Goal: Task Accomplishment & Management: Manage account settings

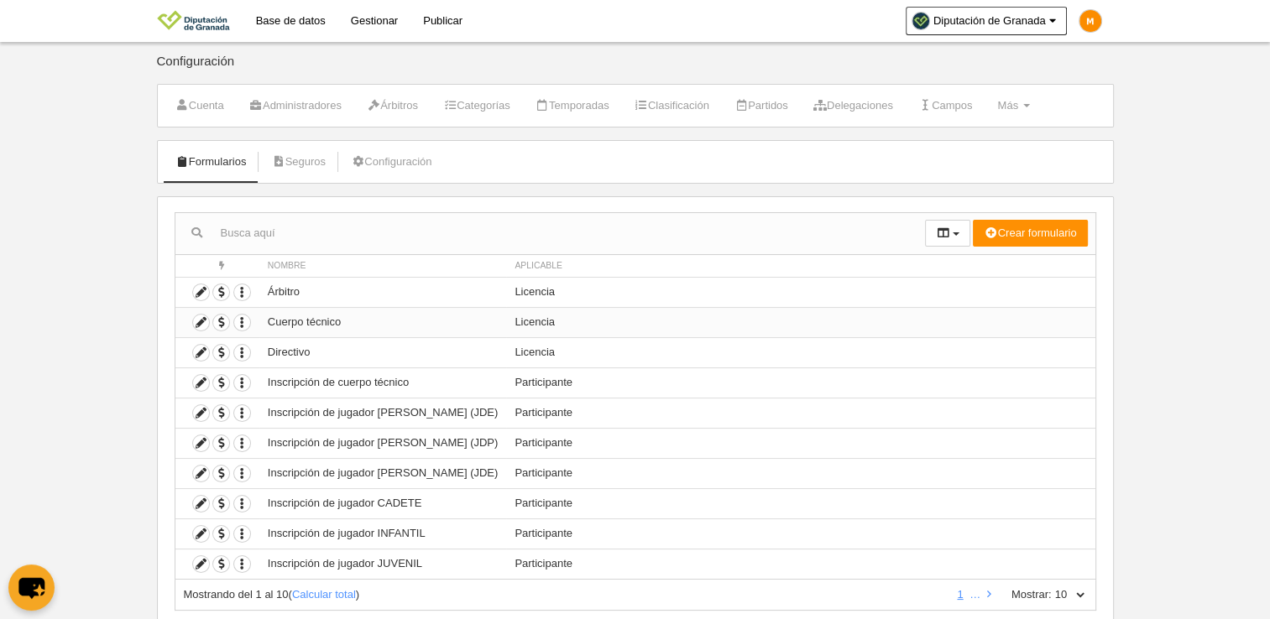
scroll to position [46, 0]
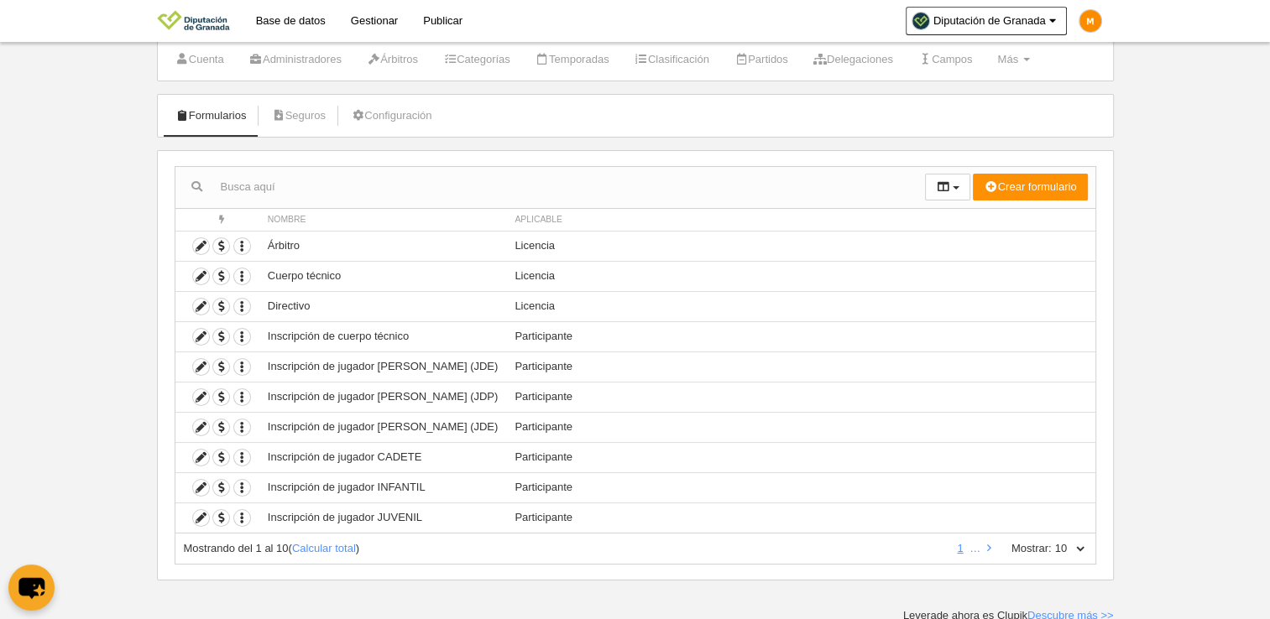
click at [1063, 548] on select "10 25 50 100 500" at bounding box center [1068, 548] width 35 height 15
select select "100"
click at [1051, 541] on select "10 25 50 100 500" at bounding box center [1068, 548] width 35 height 15
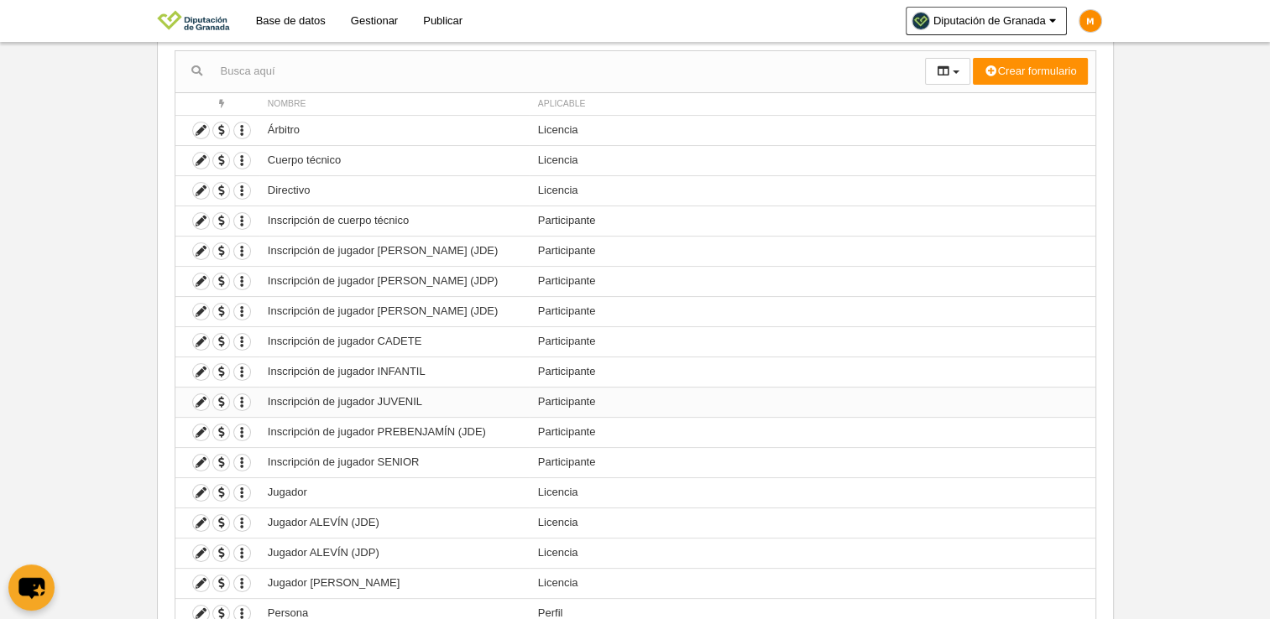
scroll to position [316, 0]
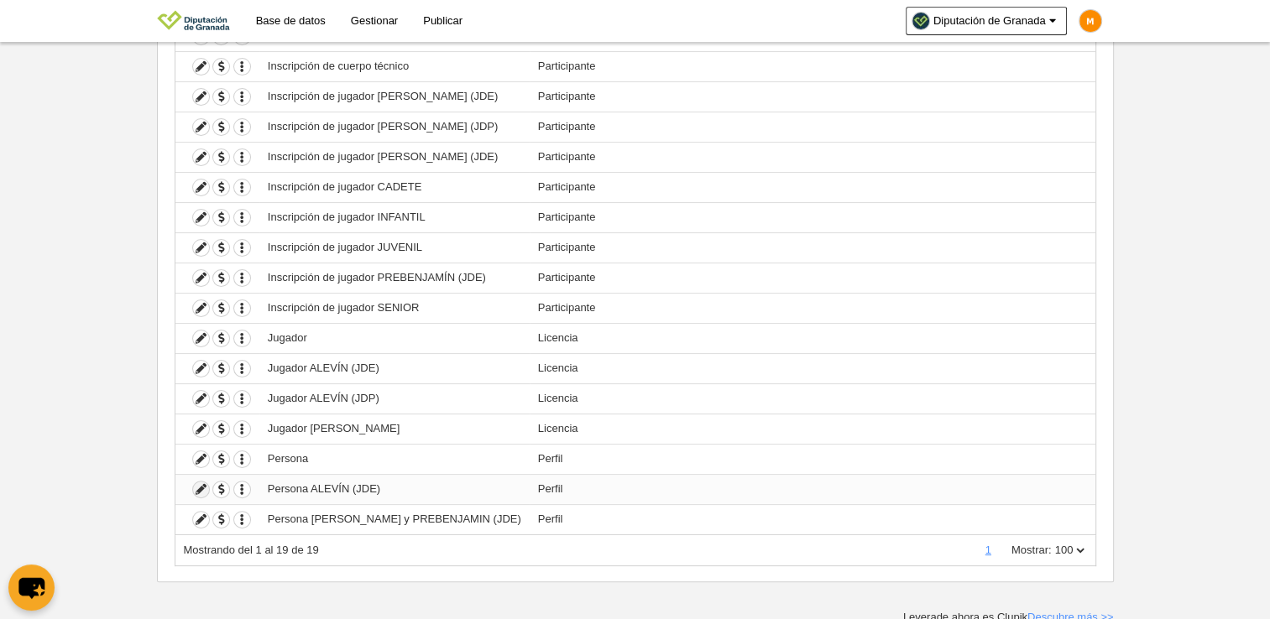
click at [198, 482] on icon at bounding box center [201, 490] width 16 height 16
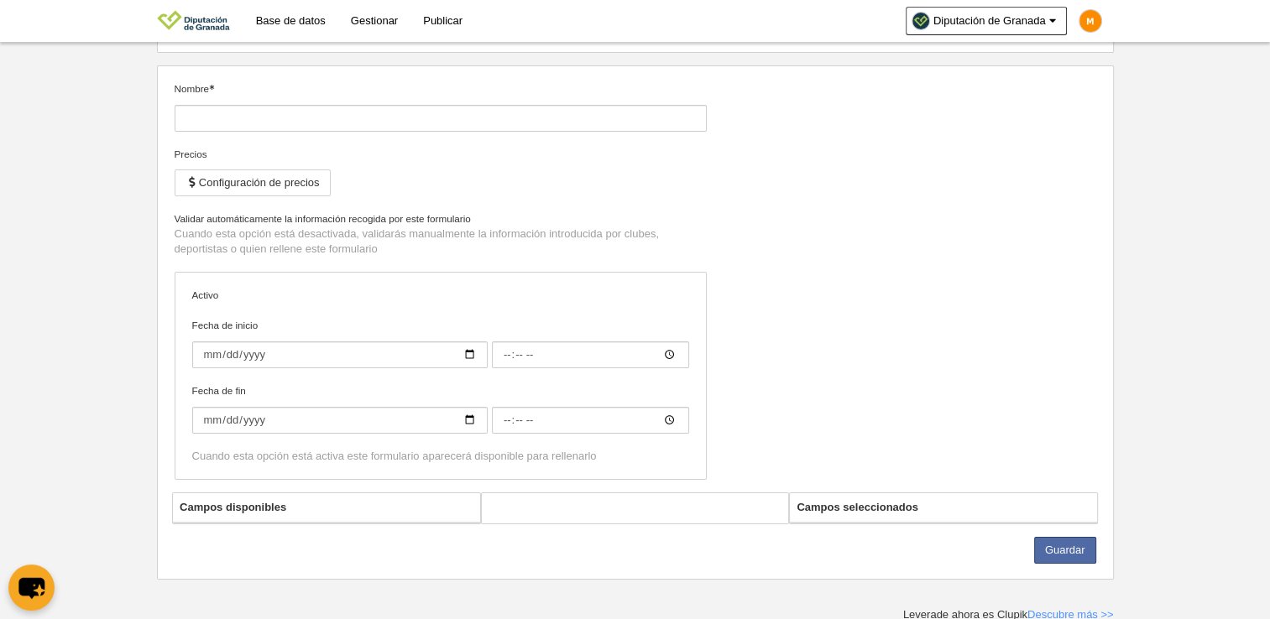
type input "Persona ALEVÍN (JDE)"
checkbox input "true"
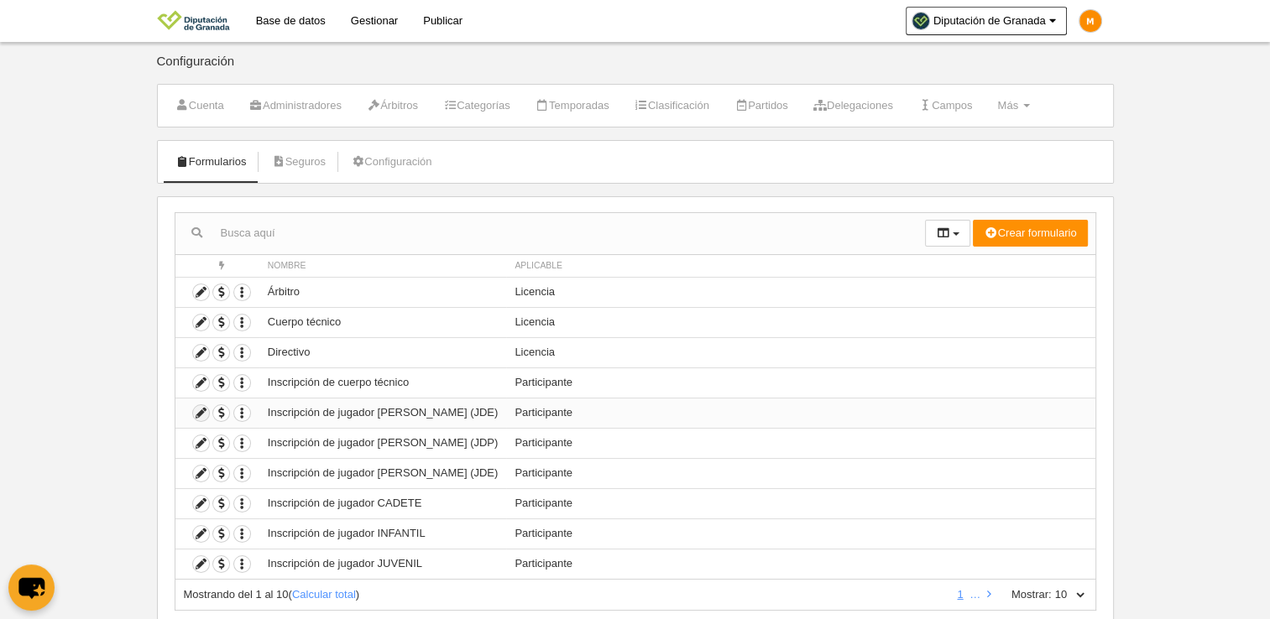
click at [198, 409] on icon at bounding box center [201, 413] width 16 height 16
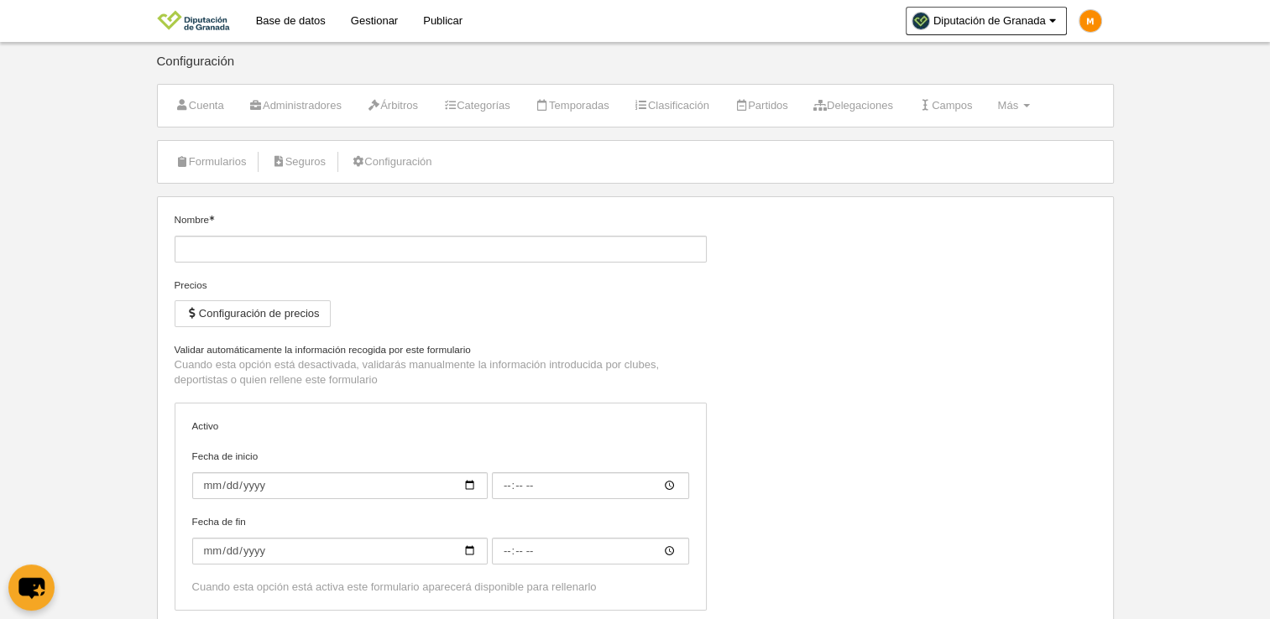
type input "Inscripción de jugador [PERSON_NAME] (JDE)"
checkbox input "true"
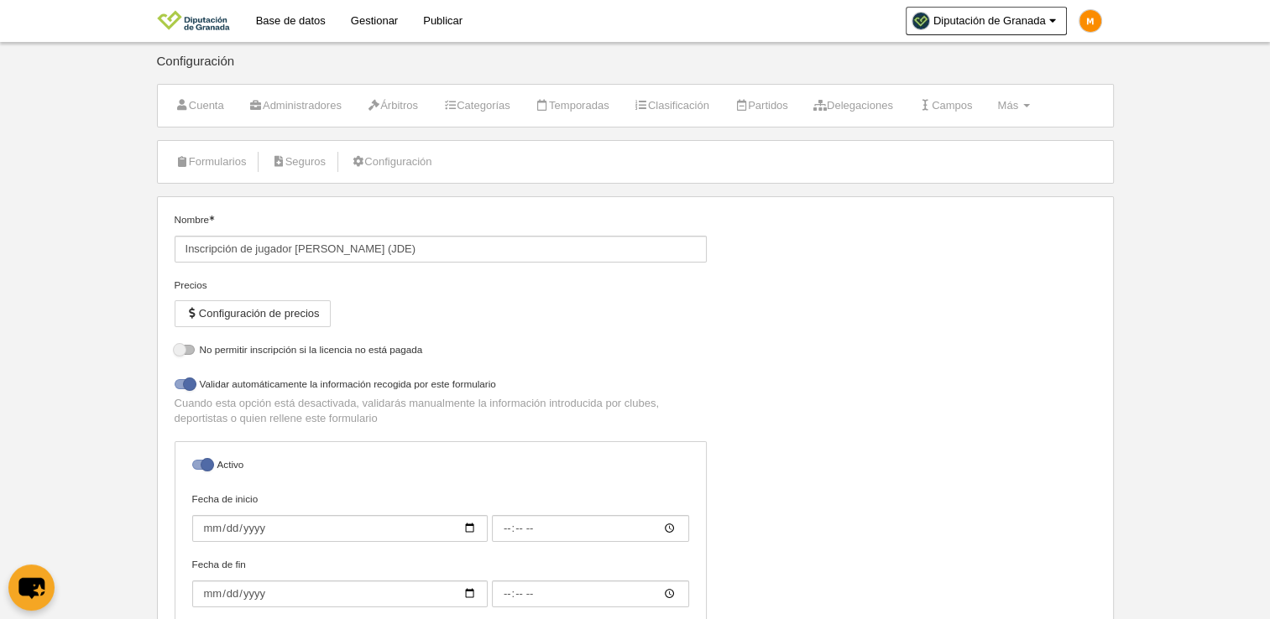
select select "selected"
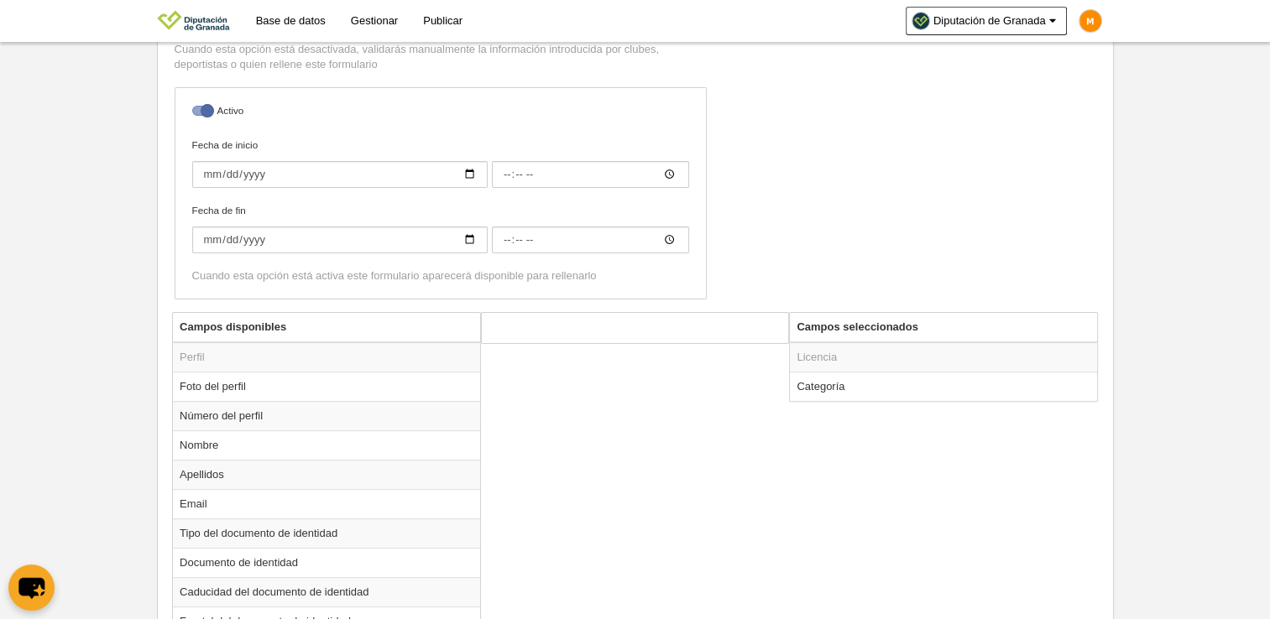
scroll to position [407, 0]
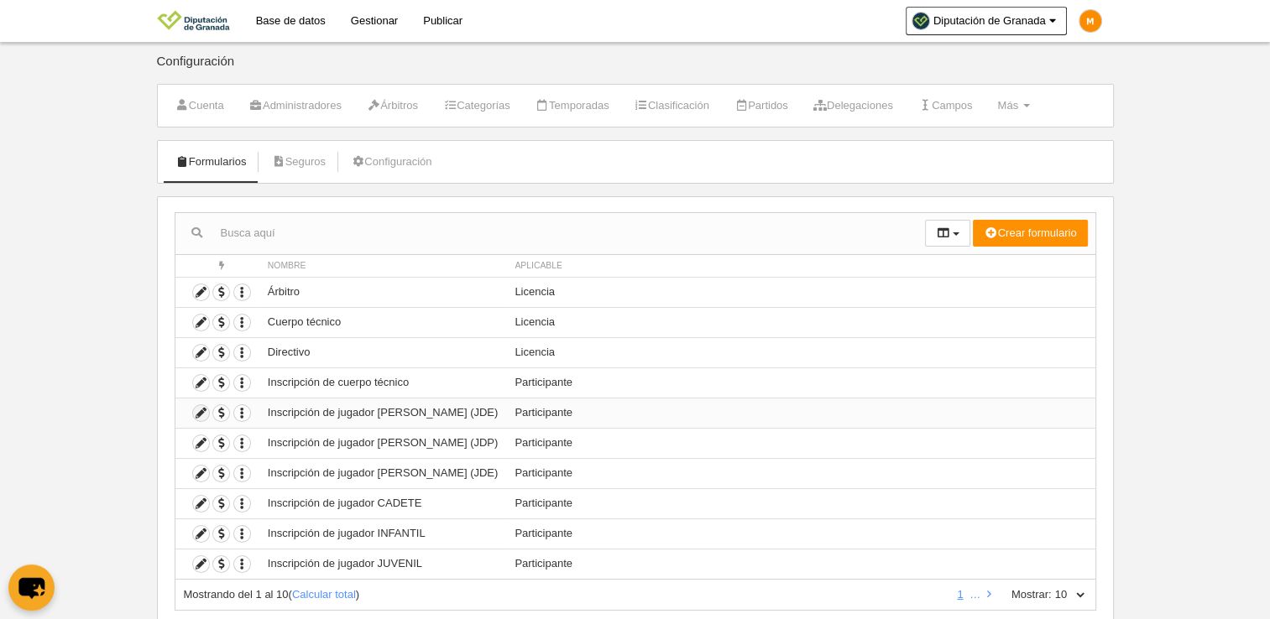
click at [200, 409] on icon at bounding box center [201, 413] width 16 height 16
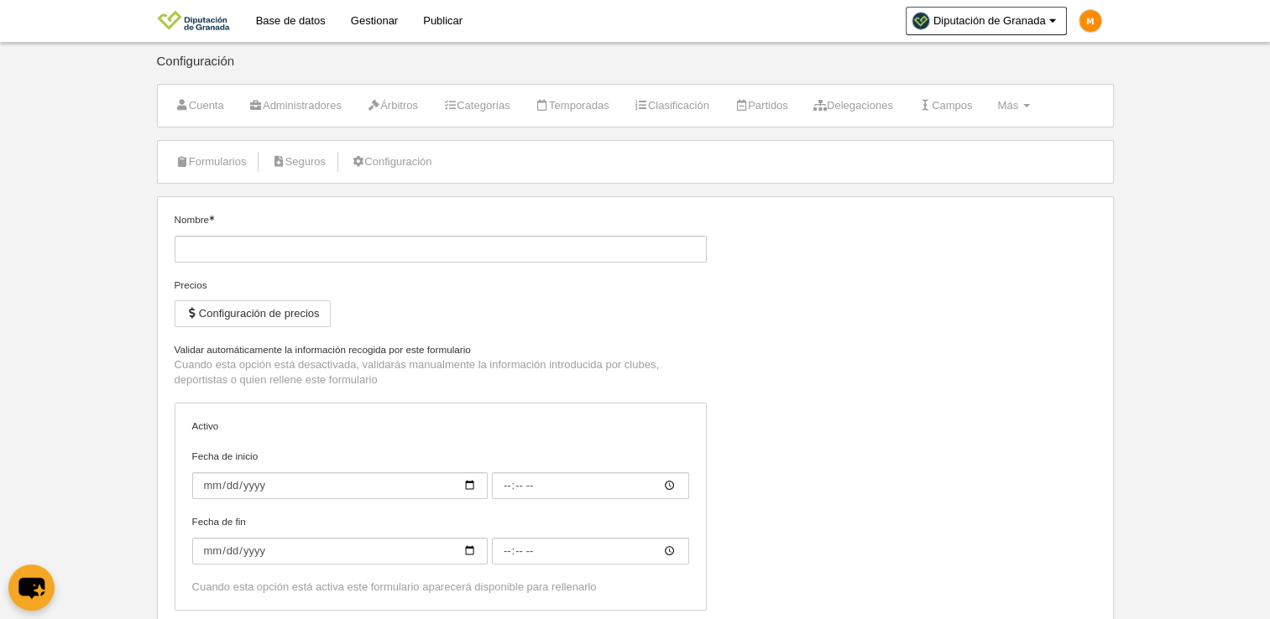
type input "Inscripción de jugador [PERSON_NAME] (JDE)"
checkbox input "true"
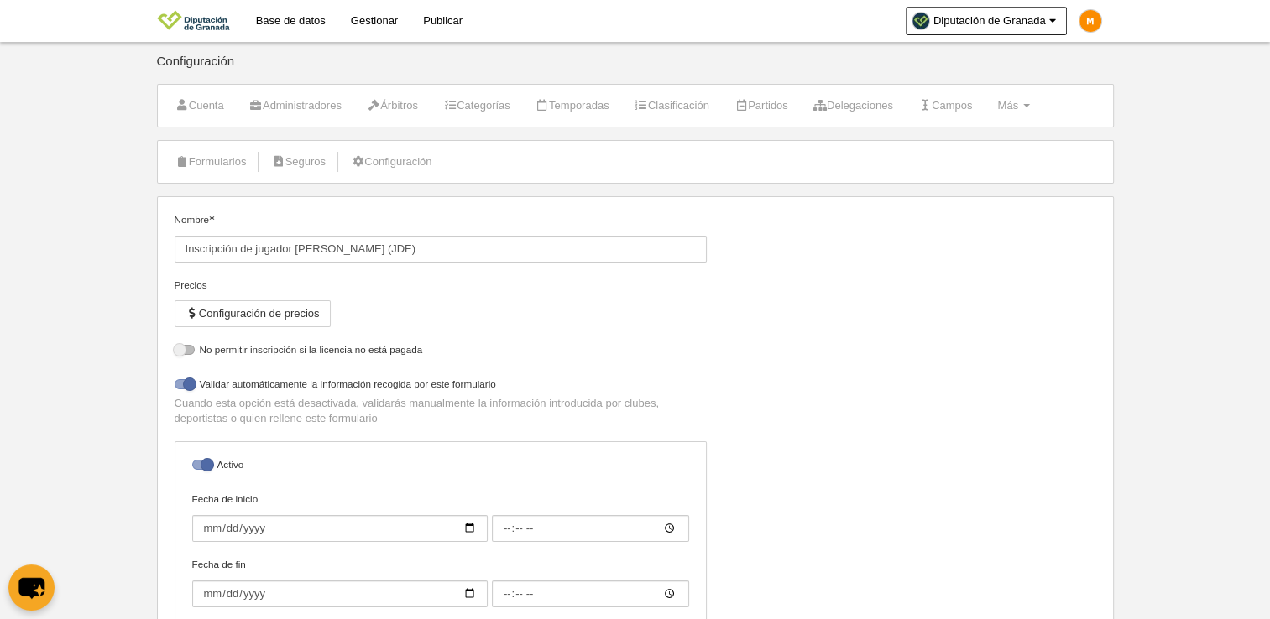
select select "selected"
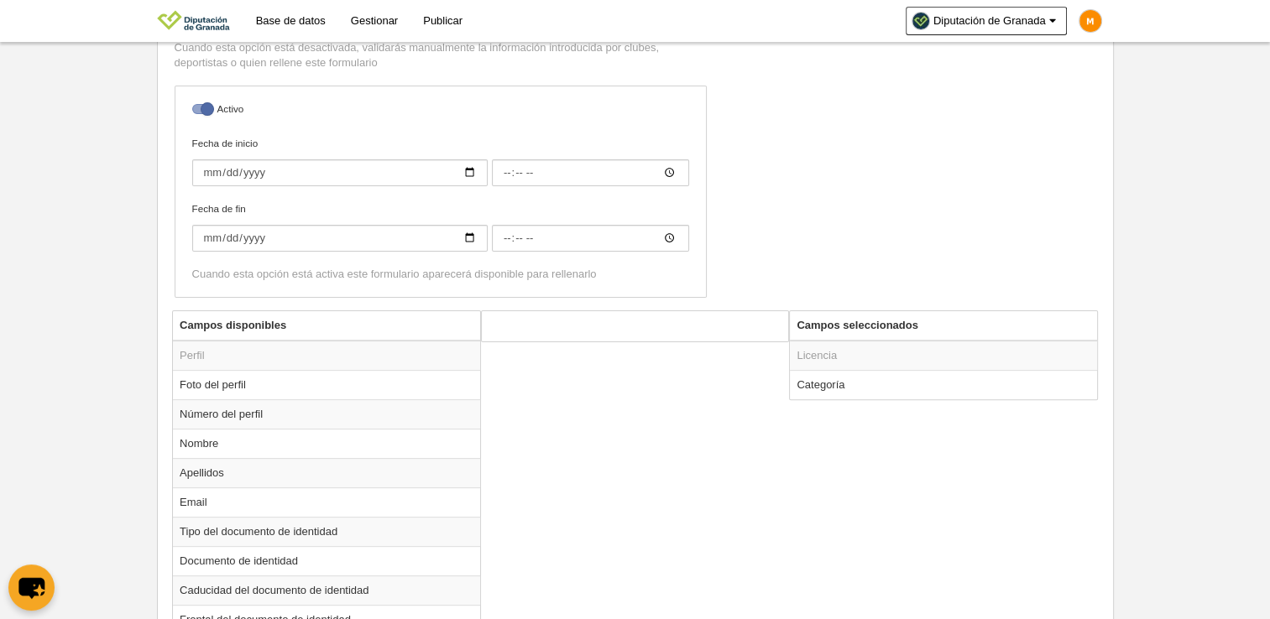
scroll to position [155, 0]
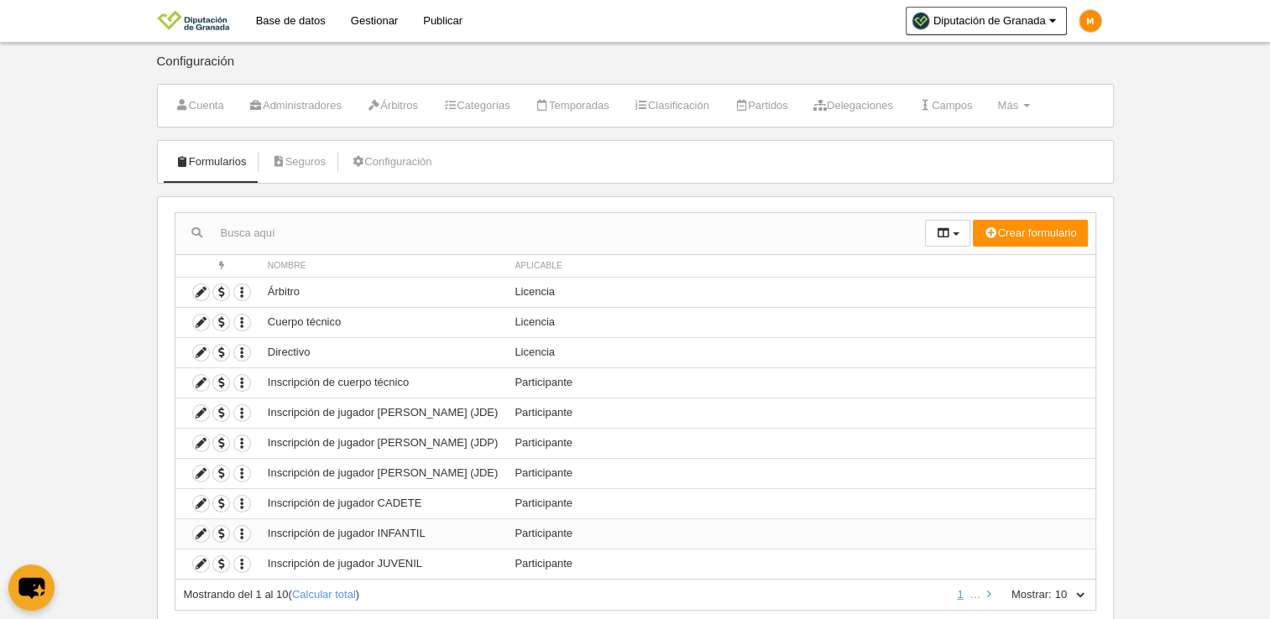
scroll to position [46, 0]
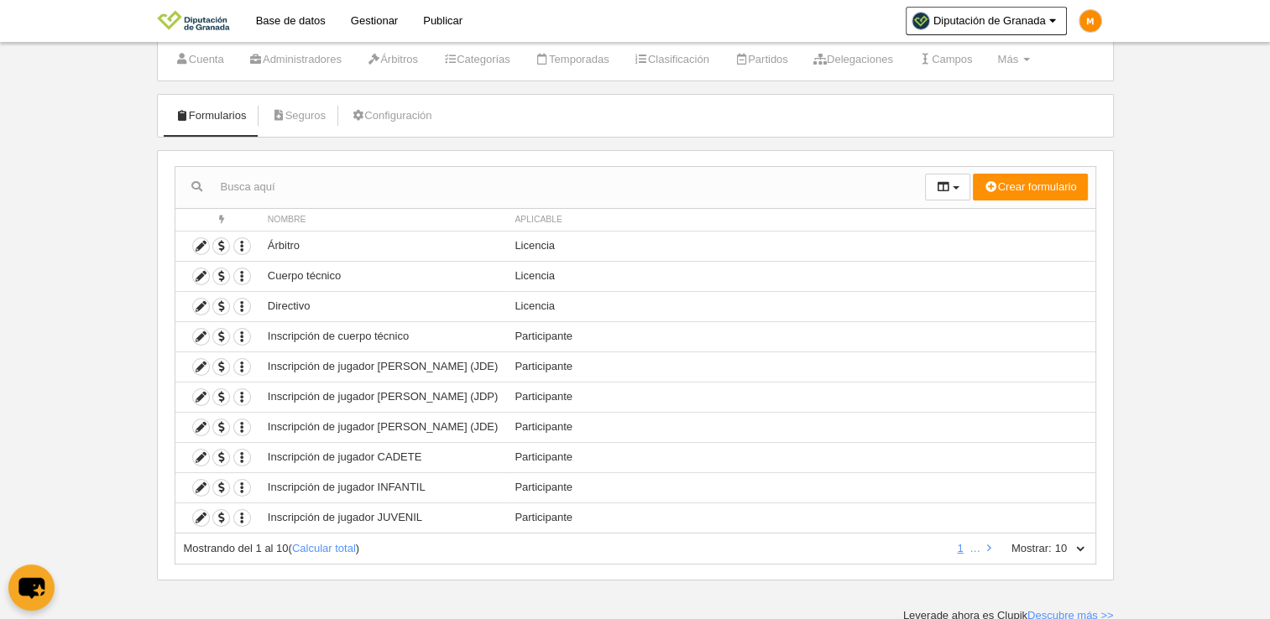
click at [1080, 551] on select "10 25 50 100 500" at bounding box center [1068, 548] width 35 height 15
select select "100"
click at [1051, 541] on select "10 25 50 100 500" at bounding box center [1068, 548] width 35 height 15
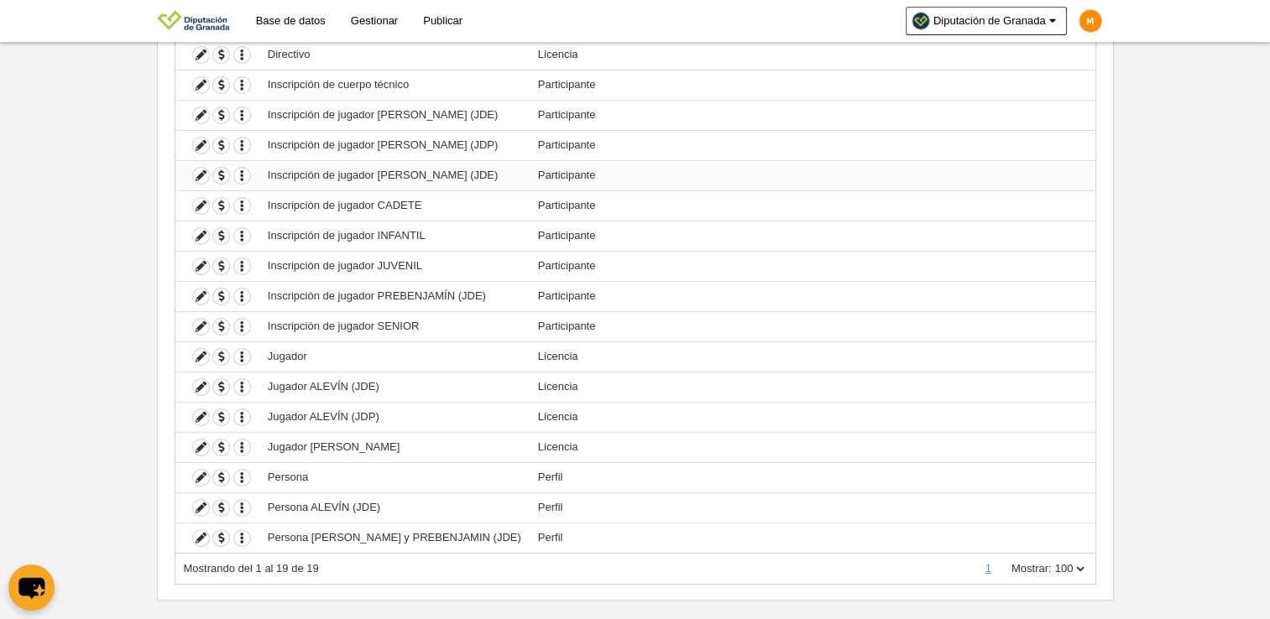
scroll to position [0, 0]
